Goal: Task Accomplishment & Management: Manage account settings

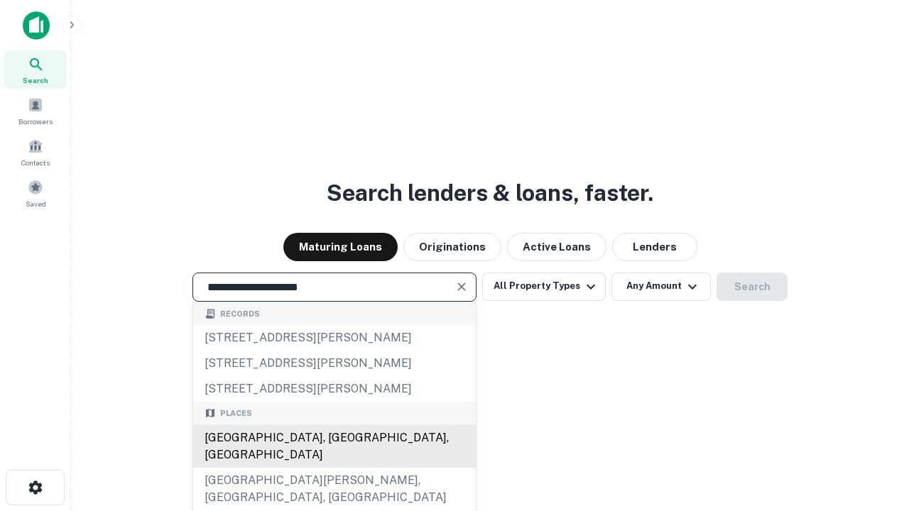
click at [334, 468] on div "Santa Monica, CA, USA" at bounding box center [334, 446] width 283 height 43
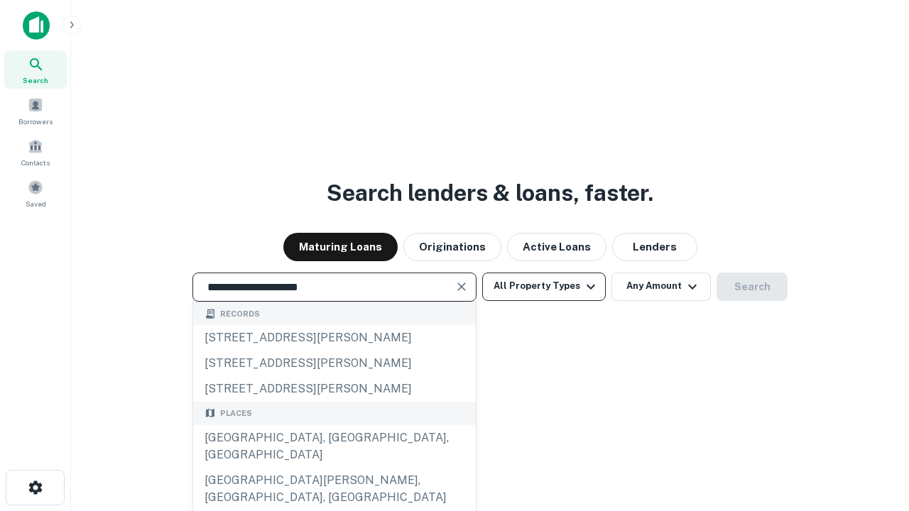
click at [544, 286] on button "All Property Types" at bounding box center [544, 287] width 124 height 28
type input "**********"
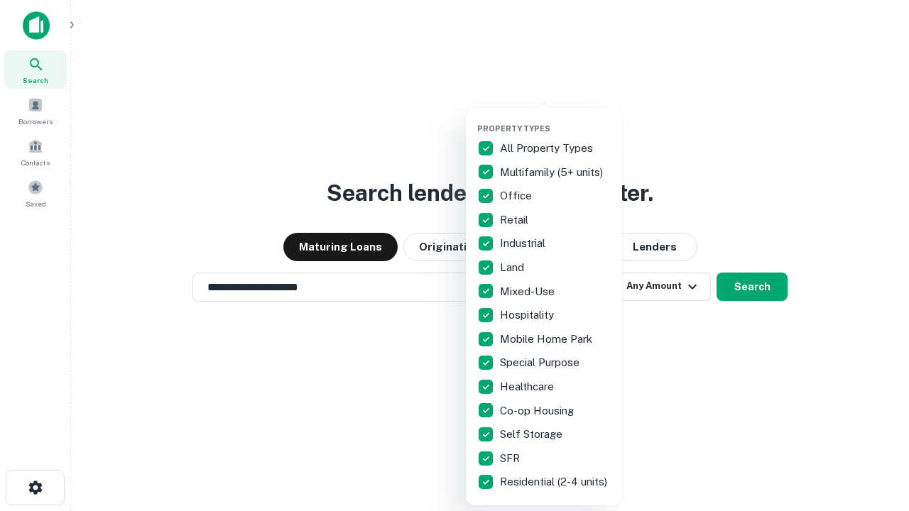
click at [555, 119] on button "button" at bounding box center [555, 119] width 156 height 1
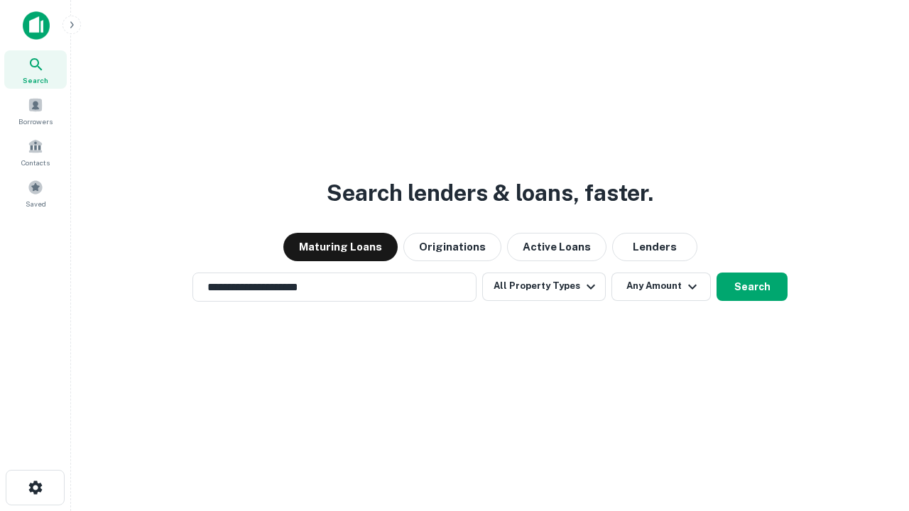
scroll to position [22, 0]
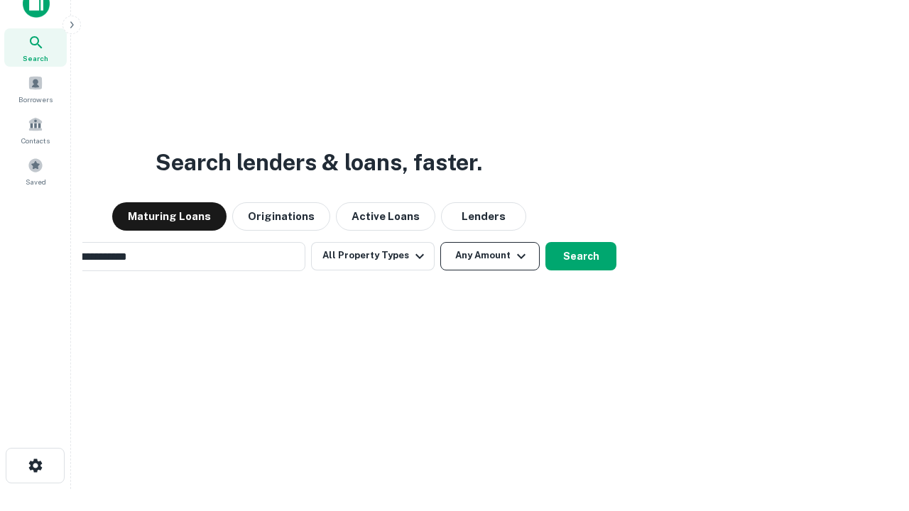
click at [440, 242] on button "Any Amount" at bounding box center [489, 256] width 99 height 28
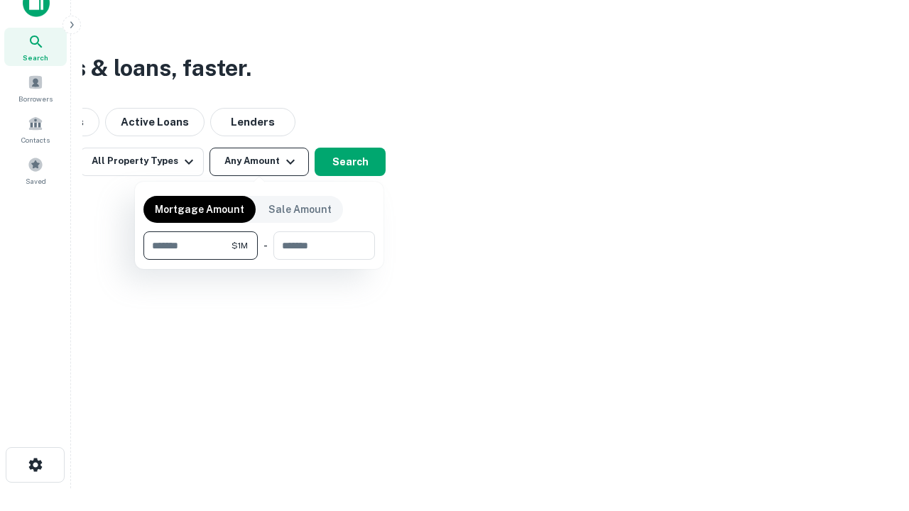
type input "*******"
click at [259, 260] on button "button" at bounding box center [258, 260] width 231 height 1
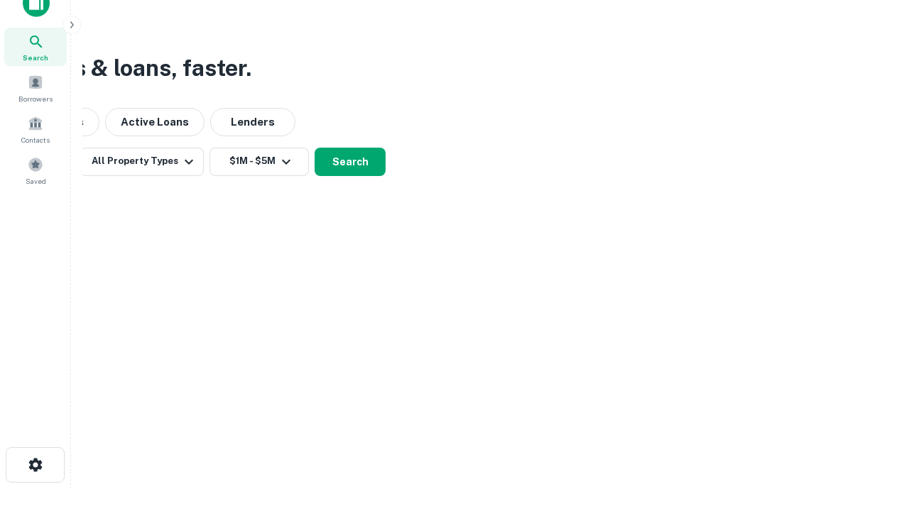
scroll to position [9, 262]
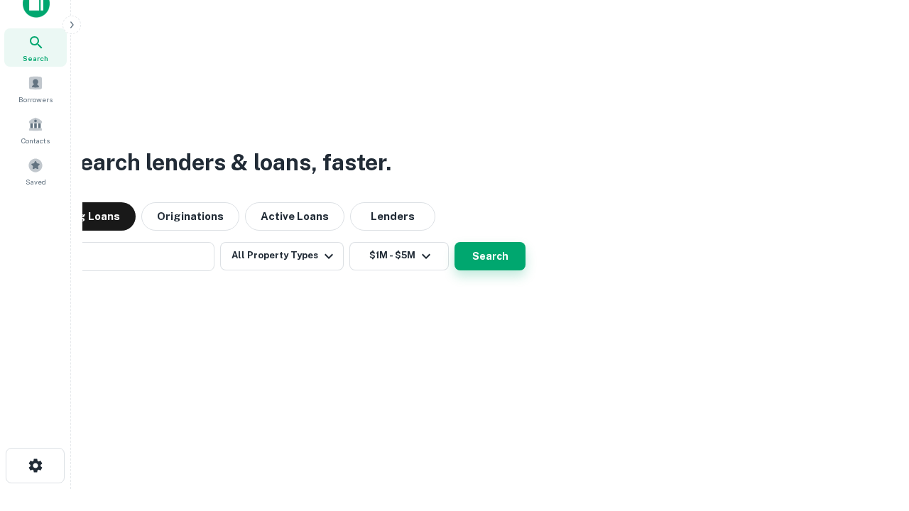
click at [454, 242] on button "Search" at bounding box center [489, 256] width 71 height 28
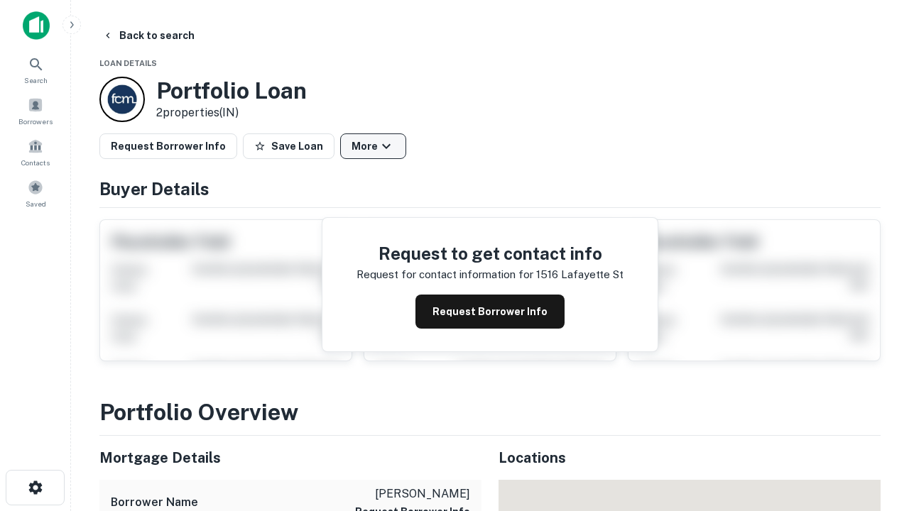
click at [373, 146] on button "More" at bounding box center [373, 146] width 66 height 26
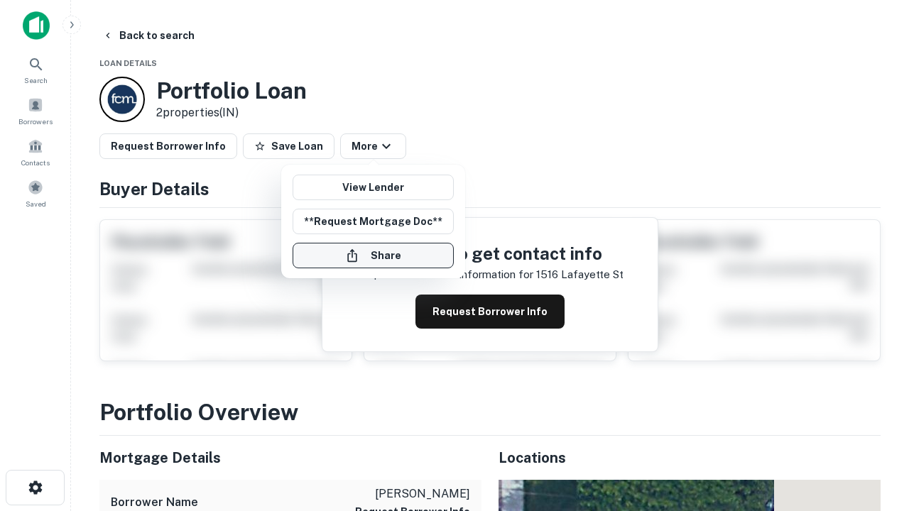
click at [373, 256] on button "Share" at bounding box center [373, 256] width 161 height 26
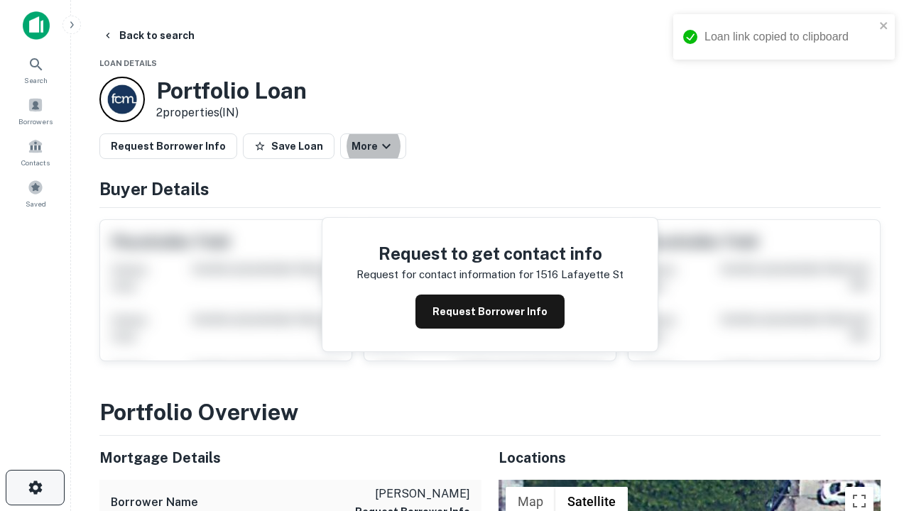
click at [35, 488] on icon "button" at bounding box center [35, 487] width 17 height 17
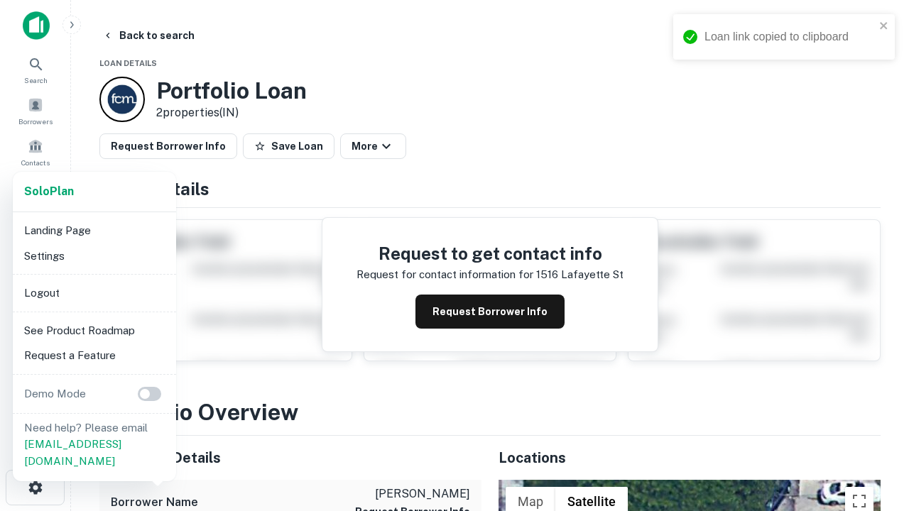
click at [94, 293] on li "Logout" at bounding box center [94, 293] width 152 height 26
